Goal: Task Accomplishment & Management: Manage account settings

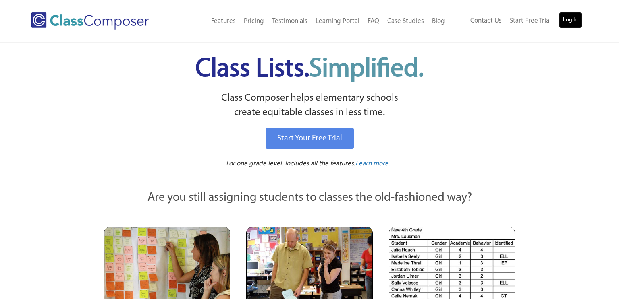
click at [574, 20] on link "Log In" at bounding box center [570, 20] width 23 height 16
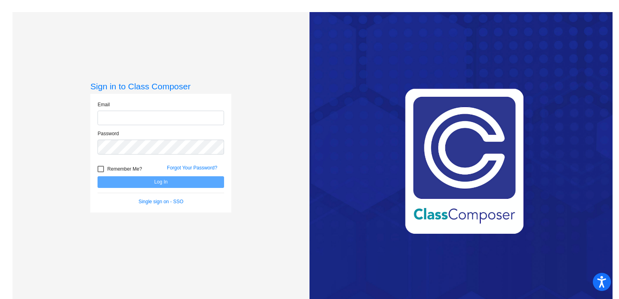
type input "[EMAIL_ADDRESS][DOMAIN_NAME]"
click at [145, 185] on button "Log In" at bounding box center [161, 183] width 127 height 12
